Goal: Task Accomplishment & Management: Use online tool/utility

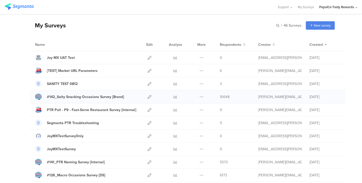
scroll to position [28, 0]
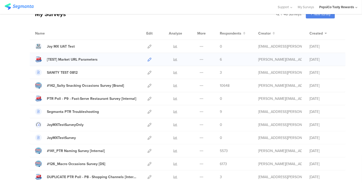
click at [148, 59] on icon at bounding box center [150, 60] width 4 height 4
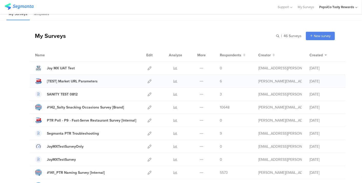
scroll to position [0, 0]
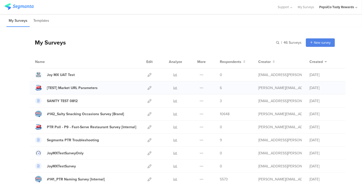
click at [211, 60] on div "Name Edit Analyze More Respondents Creator Created" at bounding box center [188, 61] width 316 height 13
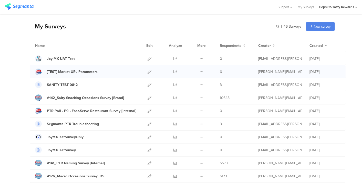
scroll to position [16, 0]
click at [148, 96] on icon at bounding box center [150, 98] width 4 height 4
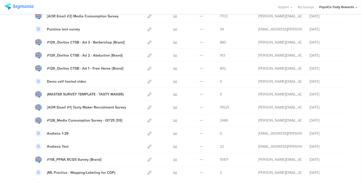
scroll to position [516, 0]
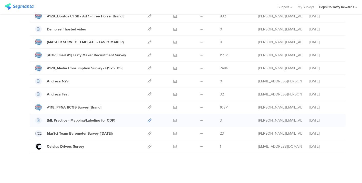
click at [148, 119] on icon at bounding box center [150, 121] width 4 height 4
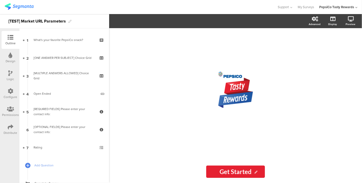
click at [5, 127] on div "Distribute" at bounding box center [11, 130] width 18 height 18
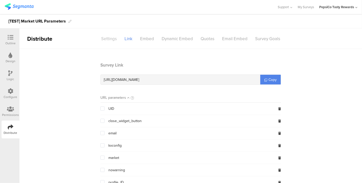
click at [102, 42] on div "Settings" at bounding box center [108, 38] width 23 height 9
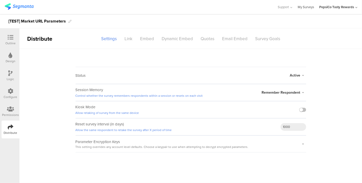
click at [311, 8] on link "My Surveys" at bounding box center [306, 7] width 16 height 14
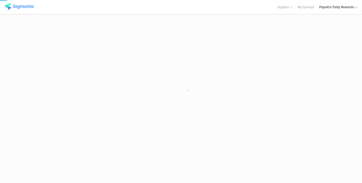
click at [334, 8] on div "PepsiCo Tasty Rewards" at bounding box center [336, 7] width 35 height 5
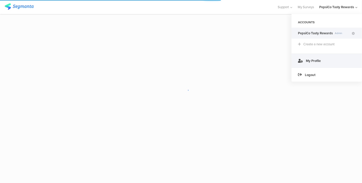
click at [316, 60] on span "My Profile" at bounding box center [313, 60] width 15 height 5
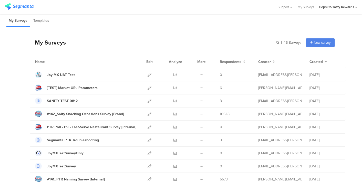
click at [327, 5] on div "PepsiCo Tasty Rewards" at bounding box center [336, 7] width 35 height 5
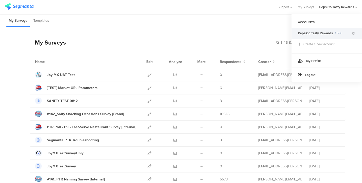
click at [327, 34] on span "PepsiCo Tasty Rewards" at bounding box center [315, 33] width 35 height 5
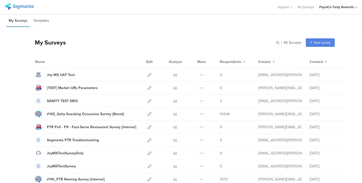
click at [341, 9] on div "PepsiCo Tasty Rewards" at bounding box center [336, 7] width 35 height 5
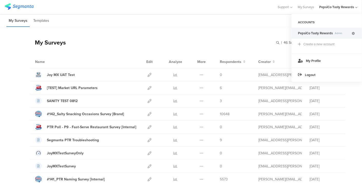
click at [352, 33] on icon at bounding box center [353, 33] width 3 height 3
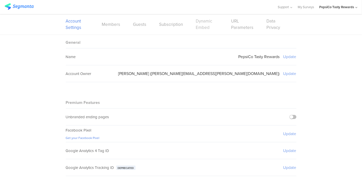
click at [206, 28] on link "Dynamic Embed" at bounding box center [207, 24] width 23 height 13
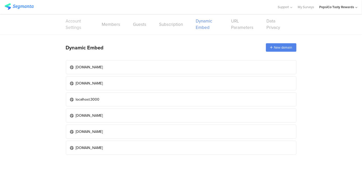
click at [78, 26] on link "Account Settings" at bounding box center [77, 24] width 23 height 13
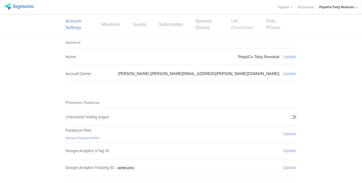
click at [237, 22] on link "URL Parameters" at bounding box center [242, 24] width 23 height 13
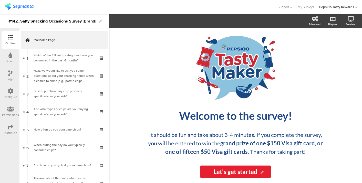
click at [13, 102] on div "Configure" at bounding box center [11, 94] width 18 height 18
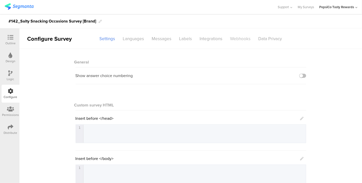
click at [234, 37] on div "Webhooks" at bounding box center [241, 38] width 28 height 9
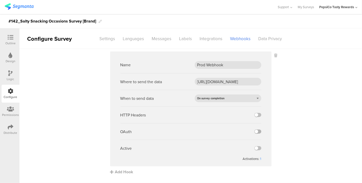
click at [258, 131] on label at bounding box center [258, 132] width 7 height 4
click at [0, 0] on input "checkbox" at bounding box center [0, 0] width 0 height 0
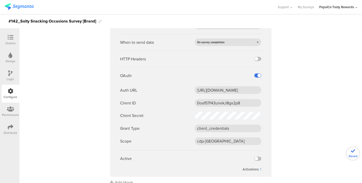
scroll to position [64, 0]
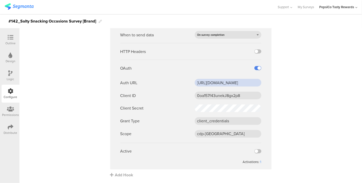
click at [243, 85] on input "https://pepsico.okta.com/oauth2/default/v1/token" at bounding box center [228, 83] width 67 height 8
drag, startPoint x: 243, startPoint y: 85, endPoint x: 269, endPoint y: 84, distance: 26.7
click at [269, 84] on sg-webhook-editor "Name Prod Webhook Where to send the data https://apim-na.mypepsico.com/cgf/eip/…" at bounding box center [191, 79] width 162 height 182
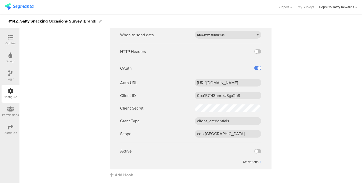
click at [269, 84] on sg-webhook-editor "Name Prod Webhook Where to send the data https://apim-na.mypepsico.com/cgf/eip/…" at bounding box center [191, 79] width 162 height 182
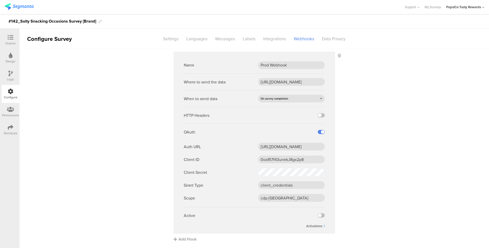
click at [393, 119] on sg-webhook-settings "Name Prod Webhook Where to send the data https://apim-na.mypepsico.com/cgf/eip/…" at bounding box center [254, 147] width 470 height 190
click at [324, 131] on label at bounding box center [321, 132] width 7 height 4
click at [0, 0] on input "checkbox" at bounding box center [0, 0] width 0 height 0
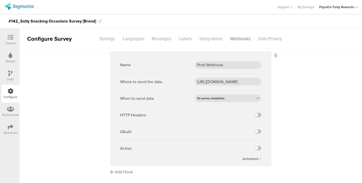
click at [69, 118] on sg-webhook-settings "Name Prod Webhook Where to send the data https://apim-na.mypepsico.com/cgf/eip/…" at bounding box center [190, 114] width 343 height 124
click at [256, 130] on label at bounding box center [258, 132] width 7 height 4
click at [0, 0] on input "checkbox" at bounding box center [0, 0] width 0 height 0
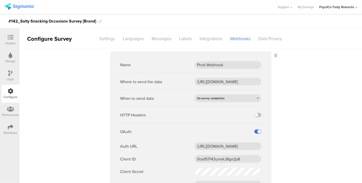
click at [256, 130] on label at bounding box center [258, 132] width 7 height 4
click at [0, 0] on input "checkbox" at bounding box center [0, 0] width 0 height 0
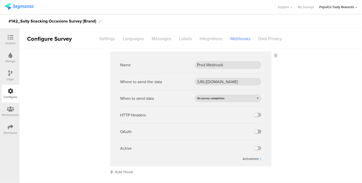
click at [257, 133] on label at bounding box center [258, 132] width 7 height 4
click at [0, 0] on input "checkbox" at bounding box center [0, 0] width 0 height 0
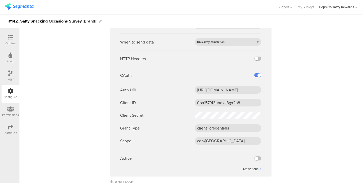
scroll to position [56, 0]
click at [260, 169] on div "1" at bounding box center [260, 169] width 1 height 5
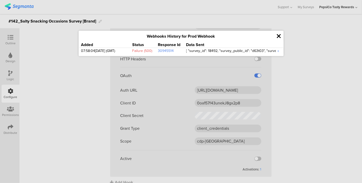
click at [278, 36] on icon at bounding box center [279, 36] width 4 height 6
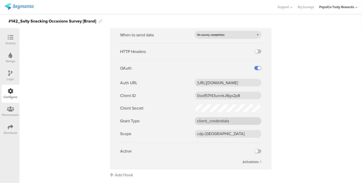
scroll to position [0, 0]
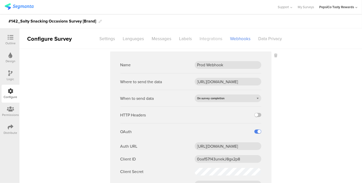
click at [208, 36] on div "Integrations" at bounding box center [211, 38] width 31 height 9
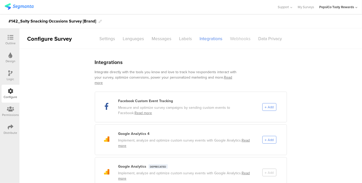
click at [237, 39] on div "Webhooks" at bounding box center [241, 38] width 28 height 9
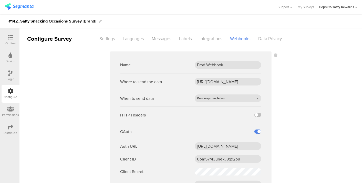
click at [4, 39] on div "Outline" at bounding box center [11, 40] width 18 height 18
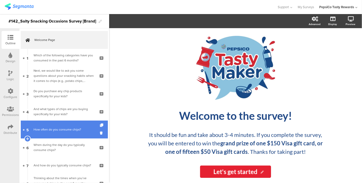
click at [76, 131] on div "How often do you consume chips?" at bounding box center [64, 129] width 61 height 5
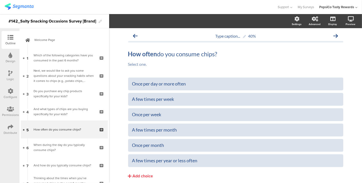
click at [12, 36] on icon at bounding box center [11, 38] width 6 height 6
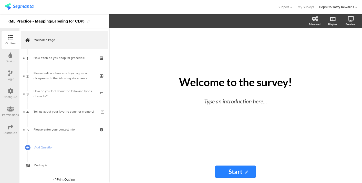
click at [6, 96] on div "Configure" at bounding box center [11, 97] width 14 height 5
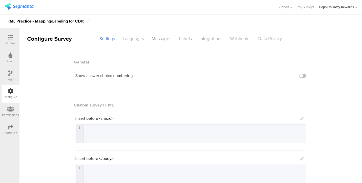
click at [234, 41] on div "Webhooks" at bounding box center [241, 38] width 28 height 9
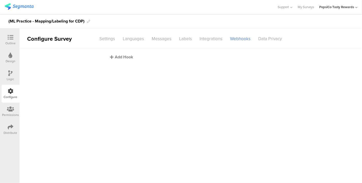
click at [118, 57] on div "Add Hook" at bounding box center [192, 57] width 164 height 6
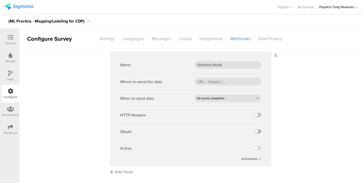
click at [260, 130] on label at bounding box center [258, 132] width 7 height 4
click at [0, 0] on input "checkbox" at bounding box center [0, 0] width 0 height 0
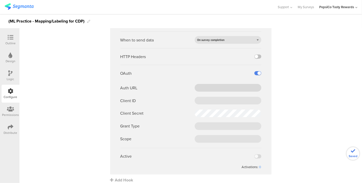
scroll to position [61, 0]
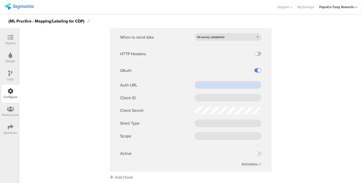
click at [223, 83] on input "text" at bounding box center [228, 85] width 67 height 8
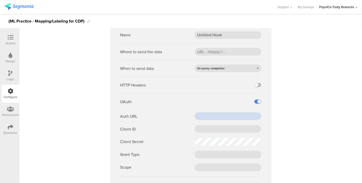
scroll to position [30, 0]
